Goal: Information Seeking & Learning: Learn about a topic

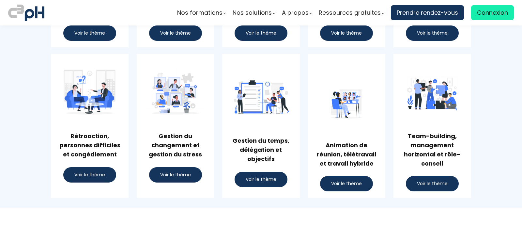
scroll to position [489, 0]
